Goal: Task Accomplishment & Management: Manage account settings

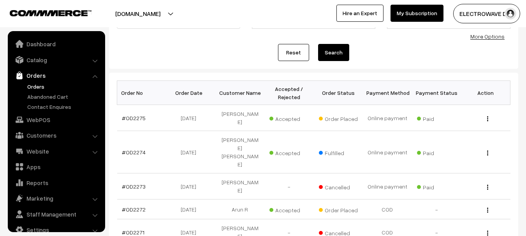
scroll to position [12, 0]
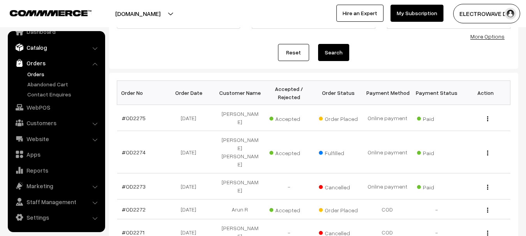
click at [38, 48] on link "Catalog" at bounding box center [56, 47] width 93 height 14
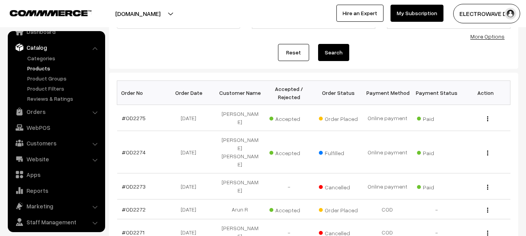
click at [38, 70] on link "Products" at bounding box center [63, 68] width 77 height 8
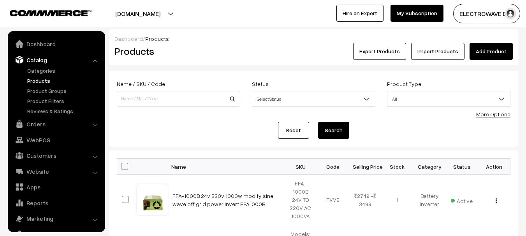
scroll to position [22, 0]
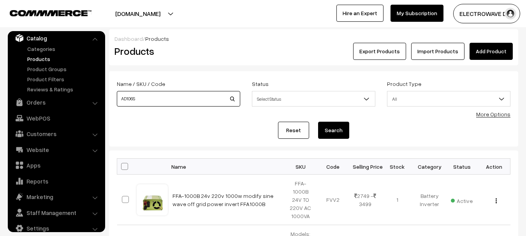
type input "AD106S"
click at [318, 122] on button "Search" at bounding box center [333, 130] width 31 height 17
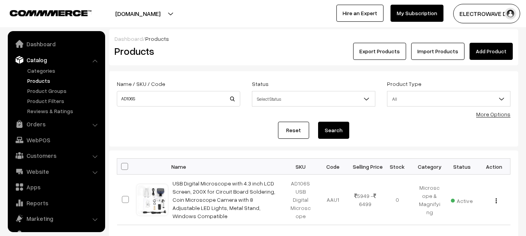
scroll to position [22, 0]
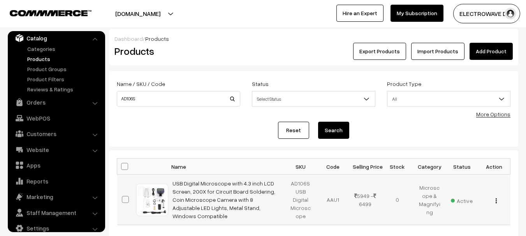
click at [497, 202] on button "button" at bounding box center [496, 201] width 2 height 6
click at [441, 226] on link "Edit" at bounding box center [461, 228] width 66 height 17
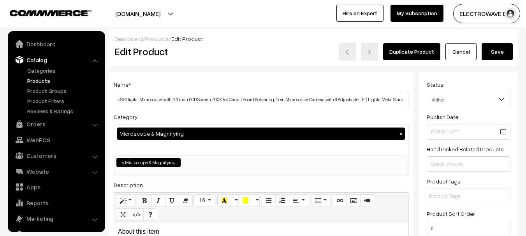
click at [274, 93] on input "USB Digital Microscope with 4.3 inch LCD Screen, 200X for Circuit Board Solderi…" at bounding box center [261, 100] width 295 height 16
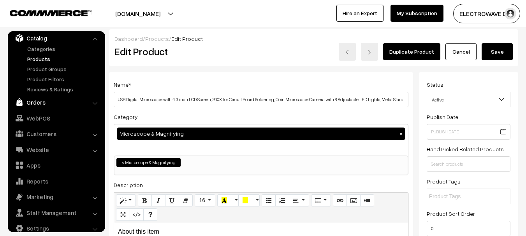
drag, startPoint x: 274, startPoint y: 104, endPoint x: 83, endPoint y: 105, distance: 191.1
click at [141, 102] on input "USB Digital Microscope with 4.3 inch LCD Screen, 200X for Circuit Board Solderi…" at bounding box center [261, 100] width 295 height 16
drag, startPoint x: 326, startPoint y: 98, endPoint x: 441, endPoint y: 98, distance: 115.2
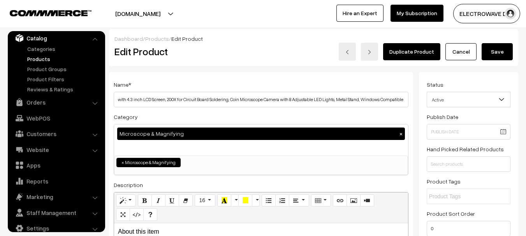
click at [393, 101] on input "USB Digital Microscope with 4.3 inch LCD Screen, 200X for Circuit Board Solderi…" at bounding box center [261, 100] width 295 height 16
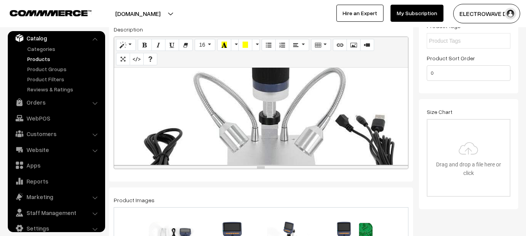
scroll to position [311, 0]
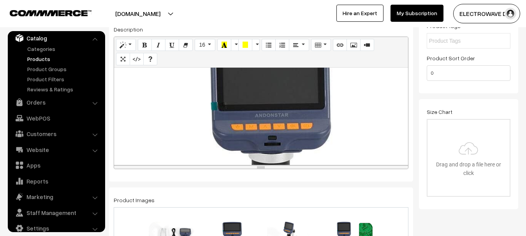
click at [274, 131] on div "About this item 【4.3 inch high-definition screen】The digital microscope is equi…" at bounding box center [261, 116] width 294 height 97
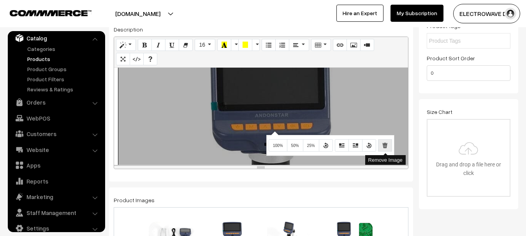
click at [385, 145] on icon "Remove Image" at bounding box center [384, 145] width 5 height 6
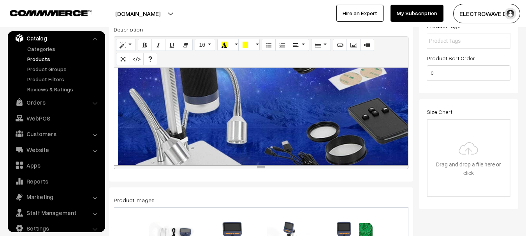
scroll to position [428, 0]
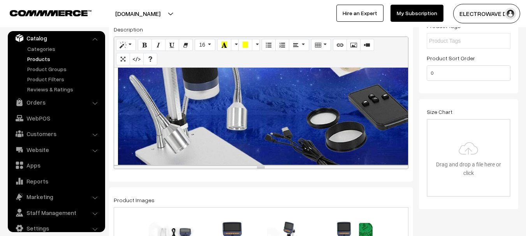
click at [276, 122] on div "754x942 (Original: 0x0) About this item 【4.3 inch high-definition screen】The di…" at bounding box center [261, 116] width 294 height 97
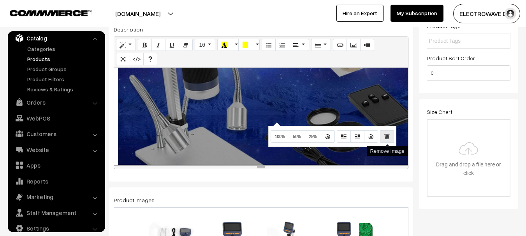
click at [385, 137] on icon "Remove Image" at bounding box center [386, 136] width 5 height 6
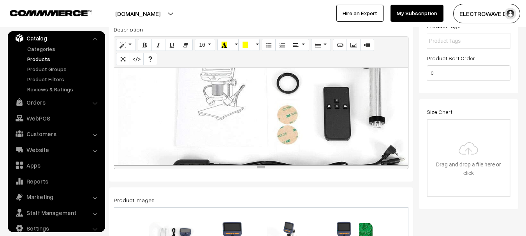
scroll to position [517, 0]
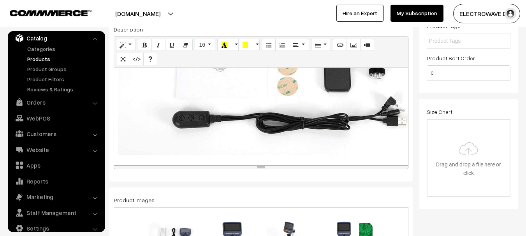
click at [270, 116] on div "754x754 (Original: 0x0) About this item 【4.3 inch high-definition screen】The di…" at bounding box center [261, 116] width 294 height 97
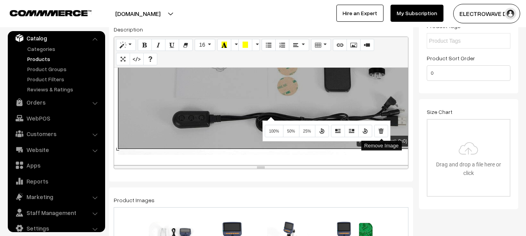
click at [381, 133] on icon "Remove Image" at bounding box center [380, 131] width 5 height 6
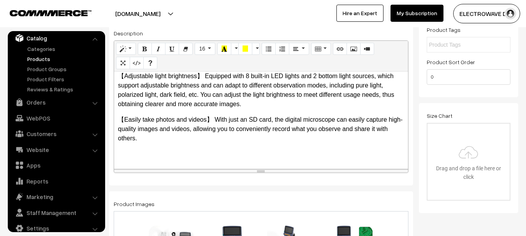
scroll to position [195, 0]
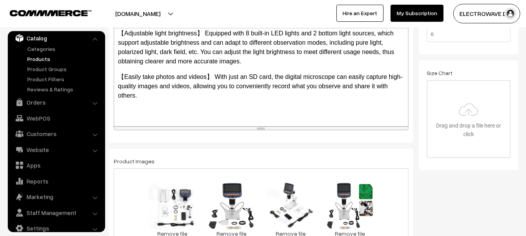
click at [262, 120] on div "About this item 【4.3 inch high-definition screen】The digital microscope is equi…" at bounding box center [261, 77] width 294 height 97
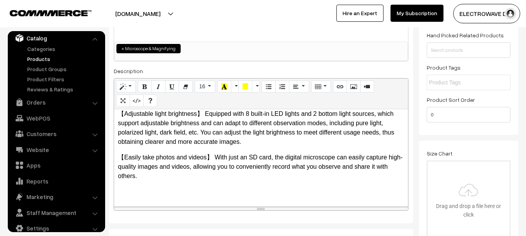
scroll to position [117, 0]
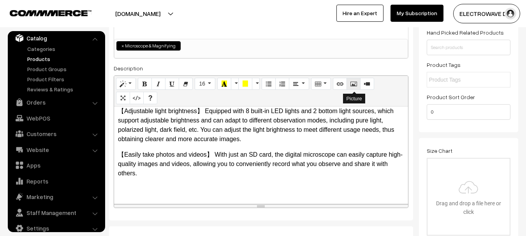
click at [356, 84] on icon "Picture" at bounding box center [353, 84] width 5 height 6
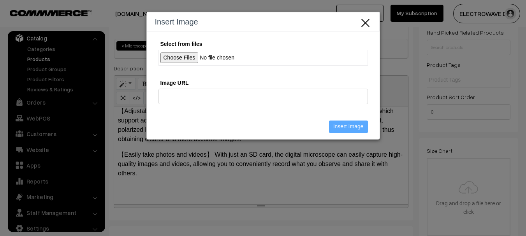
click at [186, 63] on input "Select from files" at bounding box center [262, 58] width 209 height 16
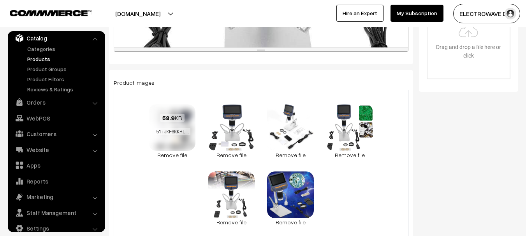
scroll to position [272, 0]
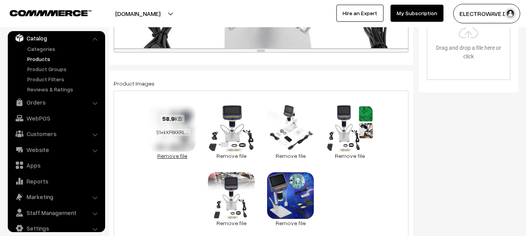
click at [173, 155] on link "Remove file" at bounding box center [172, 156] width 47 height 8
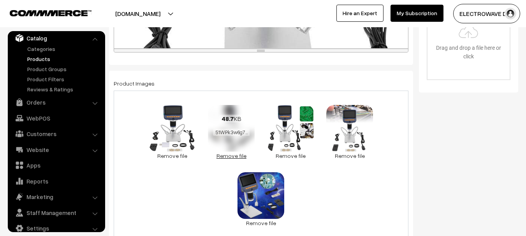
click at [222, 154] on link "Remove file" at bounding box center [231, 156] width 47 height 8
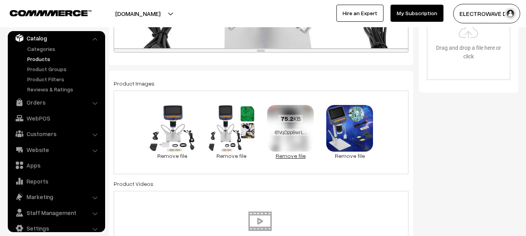
click at [292, 158] on link "Remove file" at bounding box center [290, 156] width 47 height 8
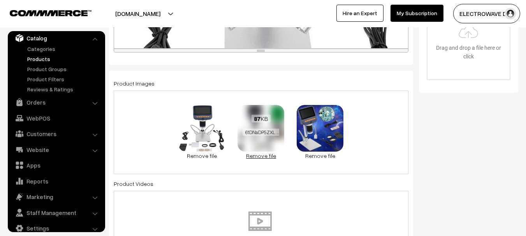
click at [243, 158] on link "Remove file" at bounding box center [260, 156] width 47 height 8
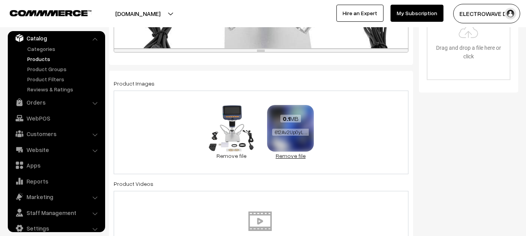
click at [287, 156] on link "Remove file" at bounding box center [290, 156] width 47 height 8
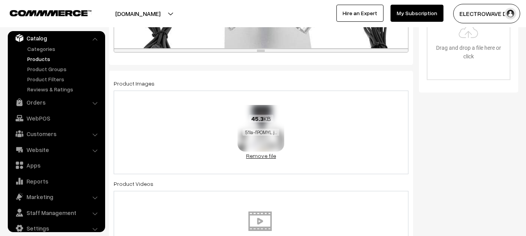
click at [242, 156] on link "Remove file" at bounding box center [260, 156] width 47 height 8
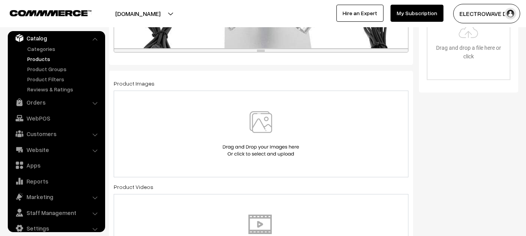
click at [247, 137] on img at bounding box center [261, 134] width 80 height 46
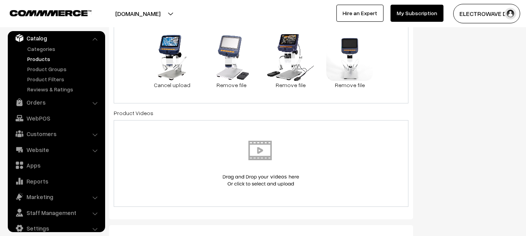
scroll to position [545, 0]
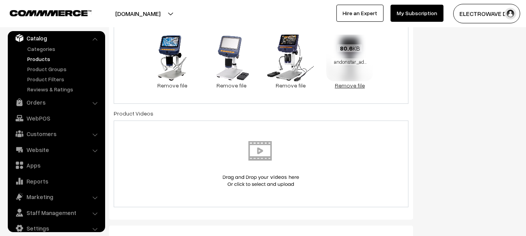
click at [361, 84] on link "Remove file" at bounding box center [349, 85] width 47 height 8
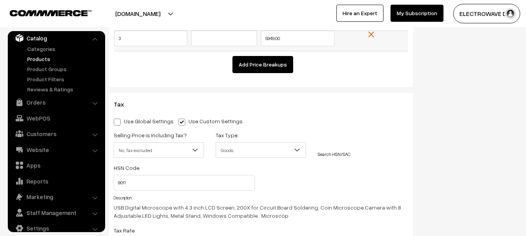
scroll to position [895, 0]
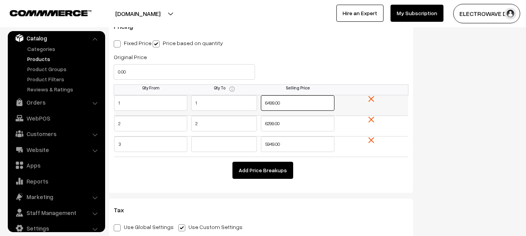
drag, startPoint x: 293, startPoint y: 107, endPoint x: 235, endPoint y: 105, distance: 58.4
click at [235, 105] on tr "1 1 6499.00" at bounding box center [261, 105] width 294 height 21
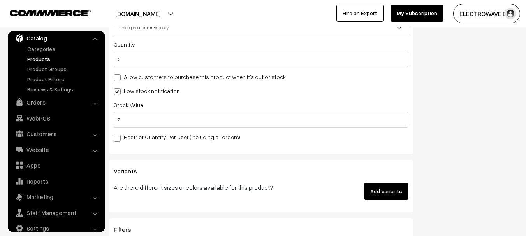
scroll to position [1268, 0]
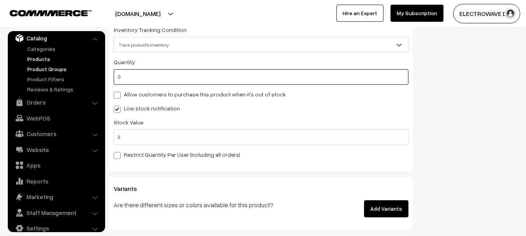
drag, startPoint x: 163, startPoint y: 72, endPoint x: 99, endPoint y: 70, distance: 63.9
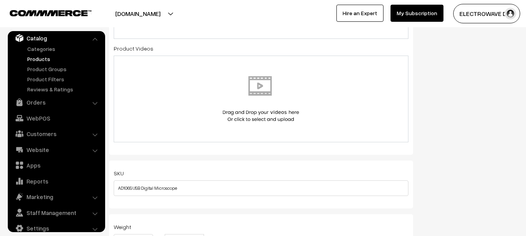
scroll to position [0, 0]
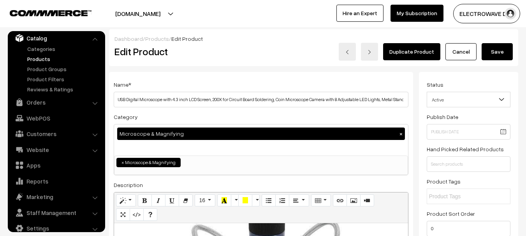
type input "3"
click at [508, 43] on button "Save" at bounding box center [496, 51] width 31 height 17
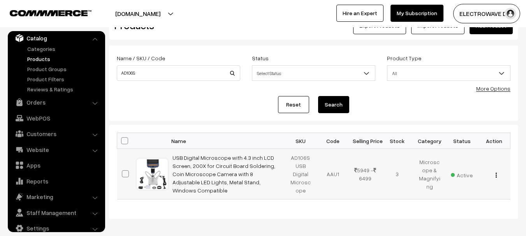
scroll to position [39, 0]
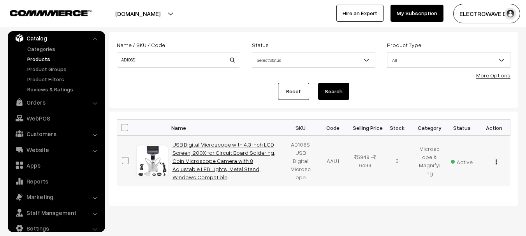
click at [224, 159] on link "USB Digital Microscope with 4.3 inch LCD Screen, 200X for Circuit Board Solderi…" at bounding box center [223, 160] width 103 height 39
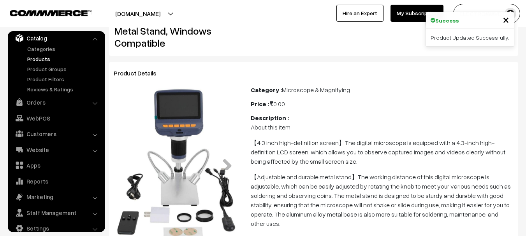
scroll to position [78, 0]
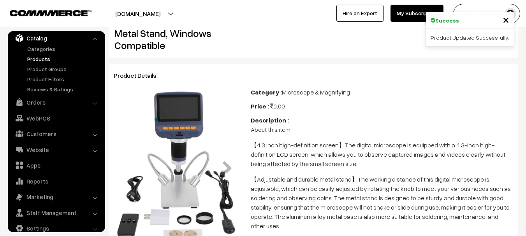
click at [179, 119] on img at bounding box center [176, 165] width 119 height 149
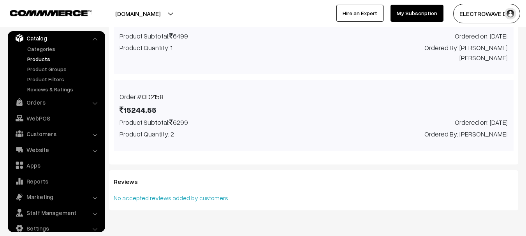
scroll to position [3905, 0]
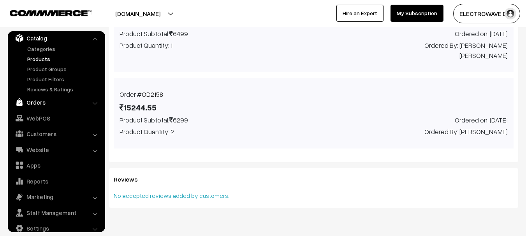
click at [32, 104] on link "Orders" at bounding box center [56, 102] width 93 height 14
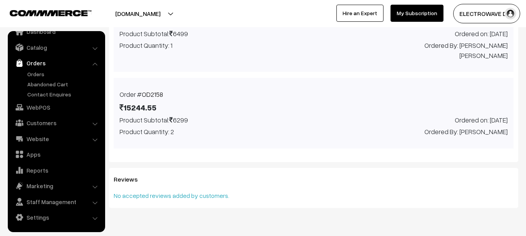
scroll to position [12, 0]
click at [40, 76] on link "Orders" at bounding box center [63, 74] width 77 height 8
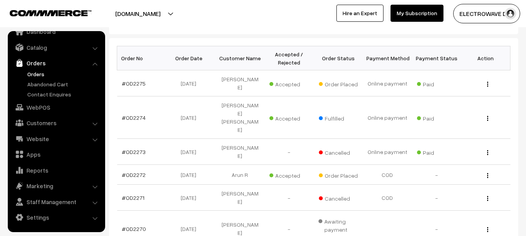
scroll to position [39, 0]
